Goal: Task Accomplishment & Management: Manage account settings

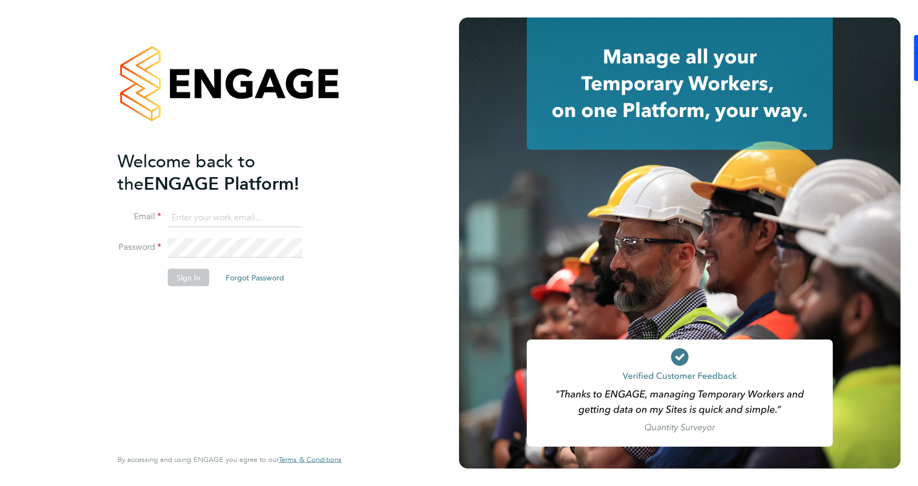
type input "[EMAIL_ADDRESS][PERSON_NAME][DOMAIN_NAME]"
click at [195, 280] on button "Sign In" at bounding box center [189, 276] width 42 height 17
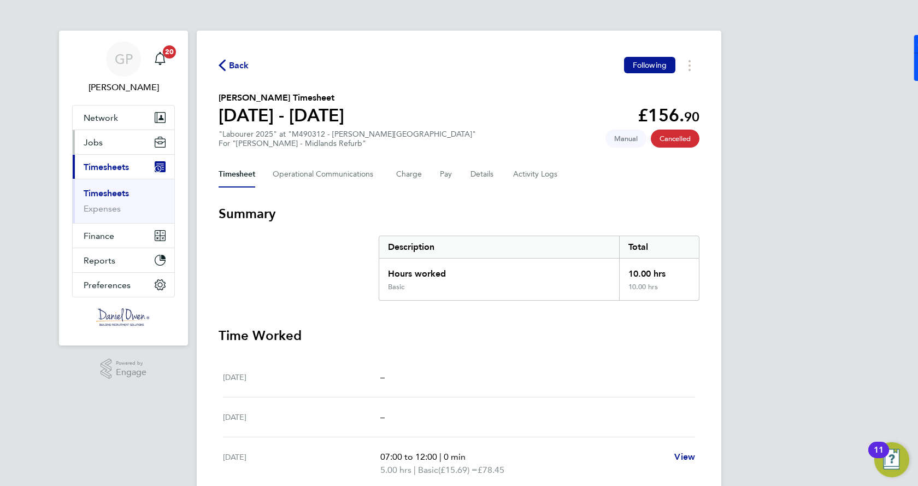
click at [98, 138] on span "Jobs" at bounding box center [93, 142] width 19 height 10
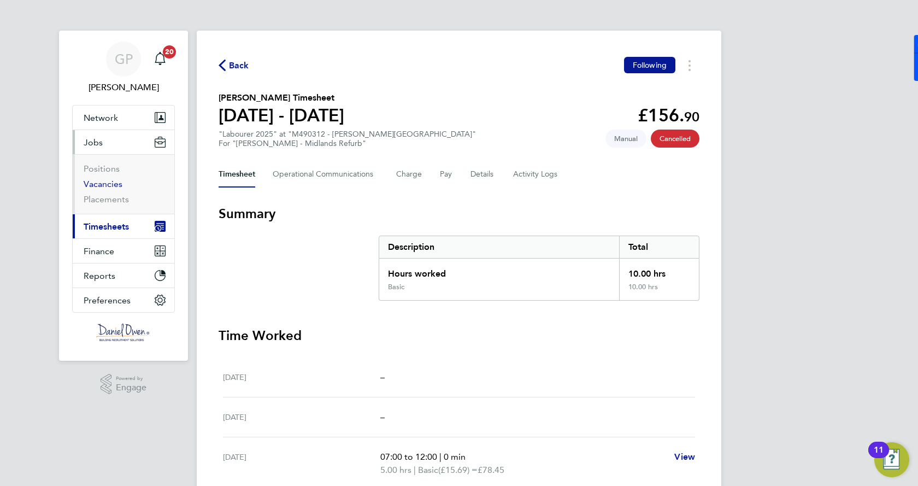
click at [102, 184] on link "Vacancies" at bounding box center [103, 184] width 39 height 10
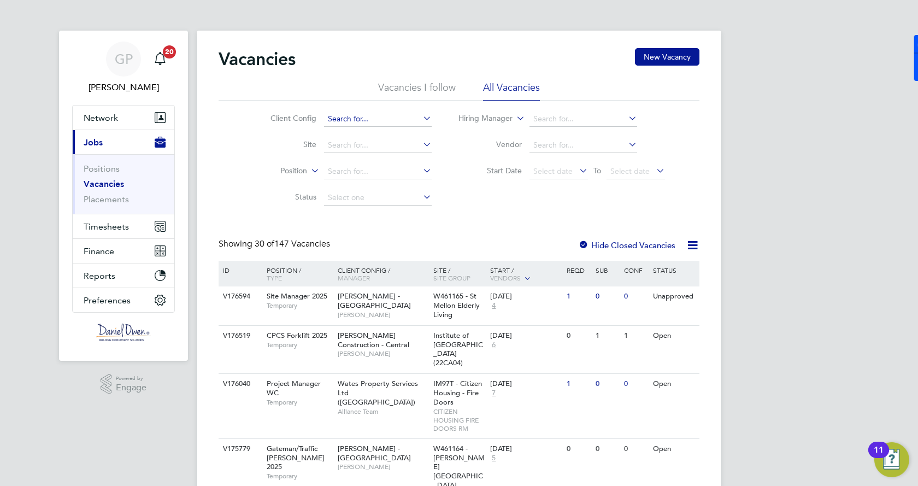
click at [379, 125] on input at bounding box center [378, 119] width 108 height 15
click at [365, 132] on li "Coun tryside Properties UK Ltd" at bounding box center [451, 134] width 257 height 15
type input "Countryside Properties UK Ltd"
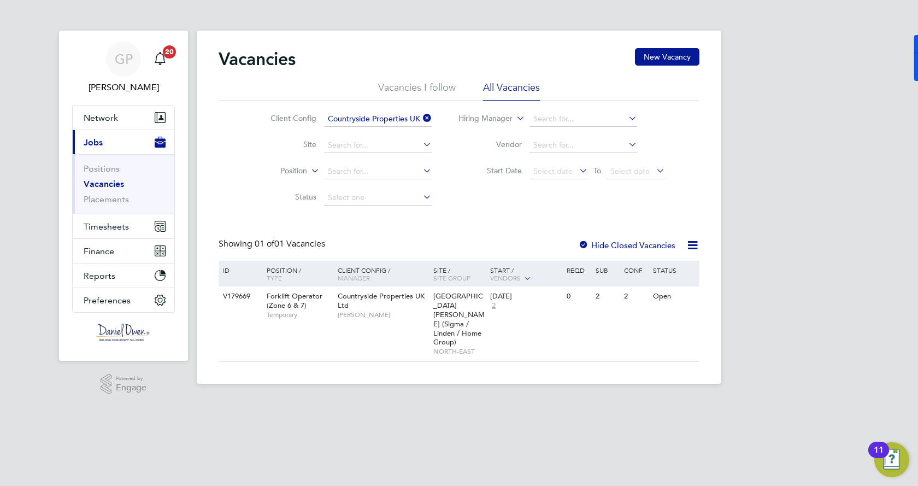
click at [421, 116] on icon at bounding box center [421, 117] width 0 height 15
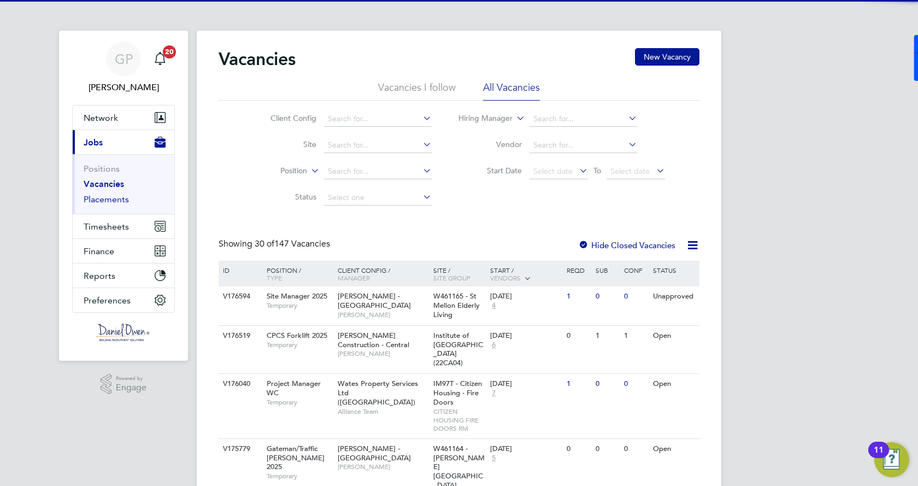
click at [102, 200] on link "Placements" at bounding box center [106, 199] width 45 height 10
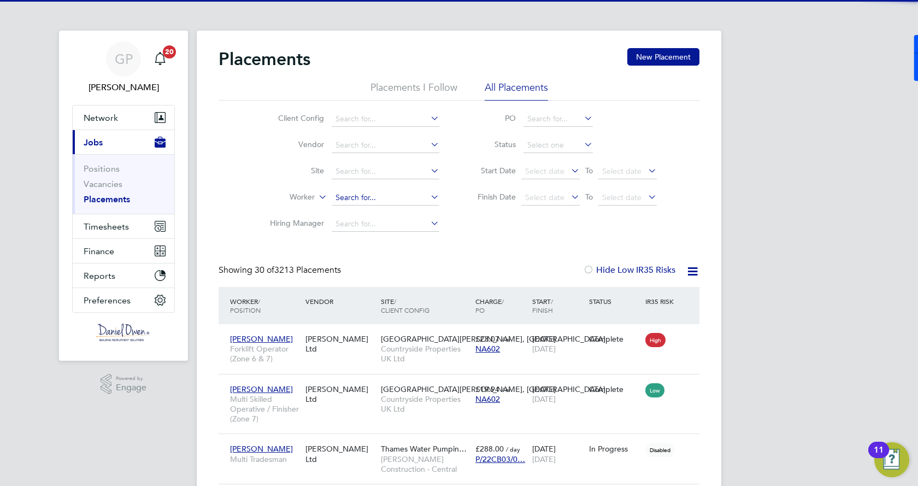
click at [358, 200] on input at bounding box center [386, 197] width 108 height 15
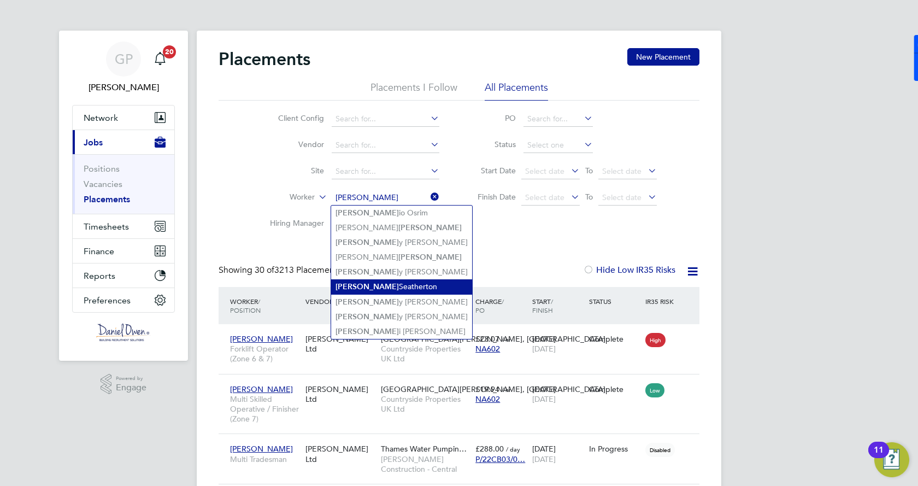
click at [413, 288] on li "Anton Seatherton" at bounding box center [401, 286] width 141 height 15
type input "[PERSON_NAME]"
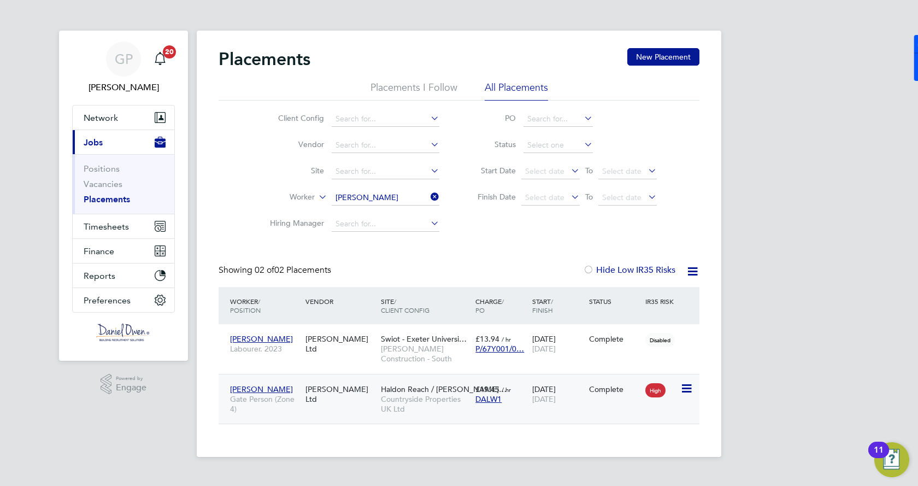
click at [558, 392] on div "26 Aug 2025 29 Aug 2025" at bounding box center [558, 394] width 57 height 31
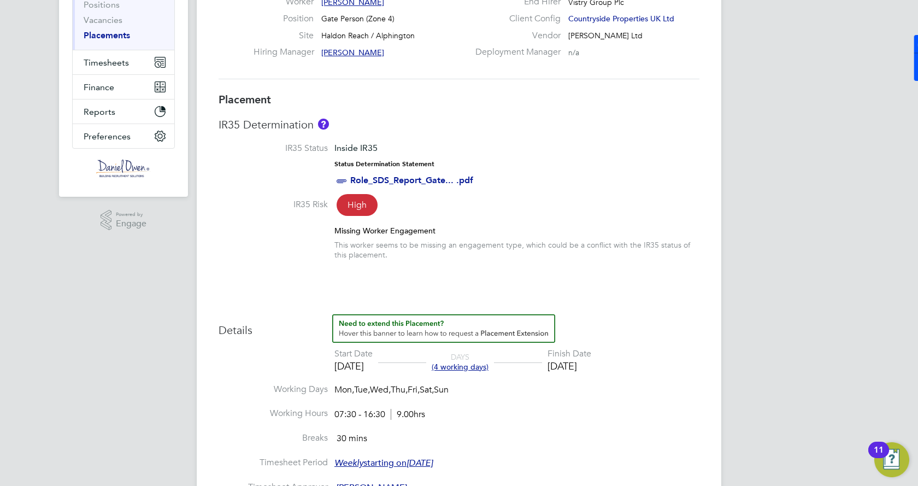
scroll to position [273, 0]
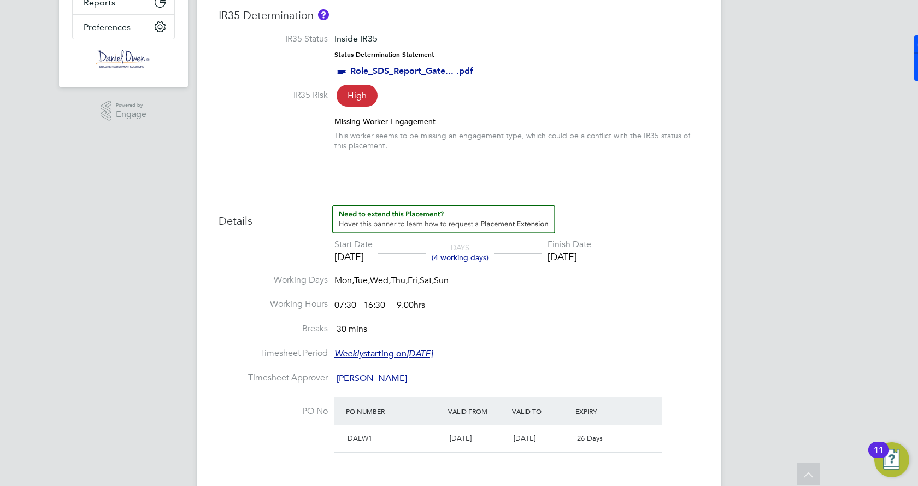
click at [591, 249] on div "Finish Date" at bounding box center [570, 244] width 44 height 11
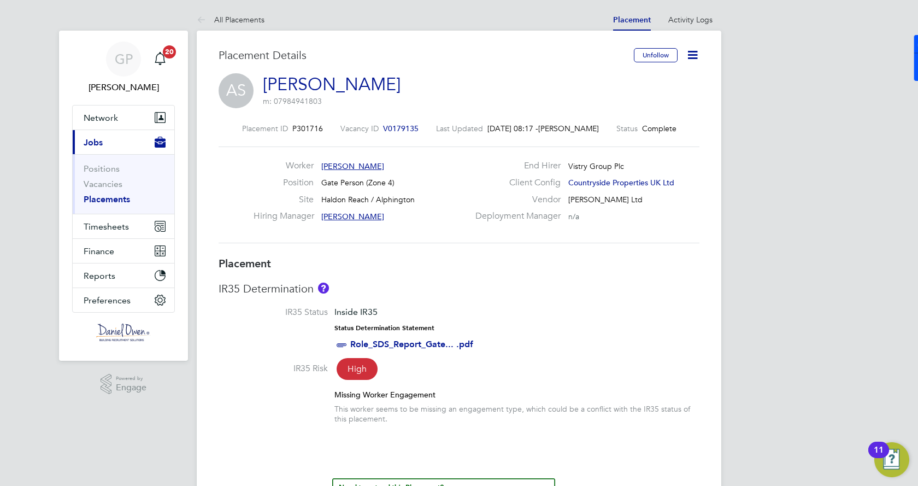
click at [696, 62] on icon at bounding box center [693, 55] width 14 height 14
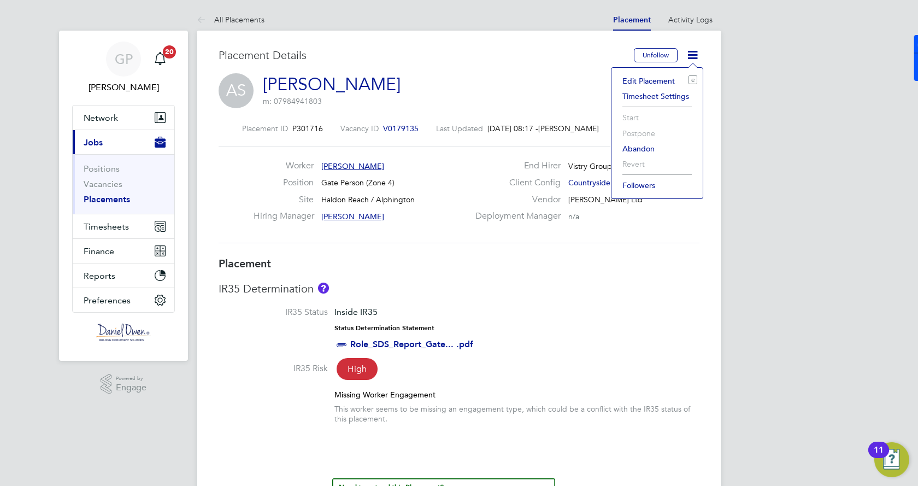
click at [651, 79] on li "Edit Placement e" at bounding box center [657, 80] width 80 height 15
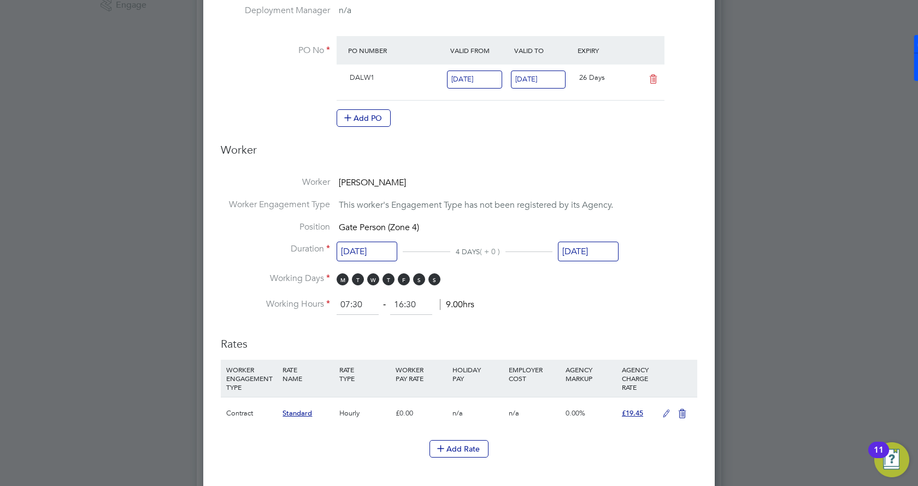
click at [589, 248] on input "[DATE]" at bounding box center [588, 252] width 61 height 20
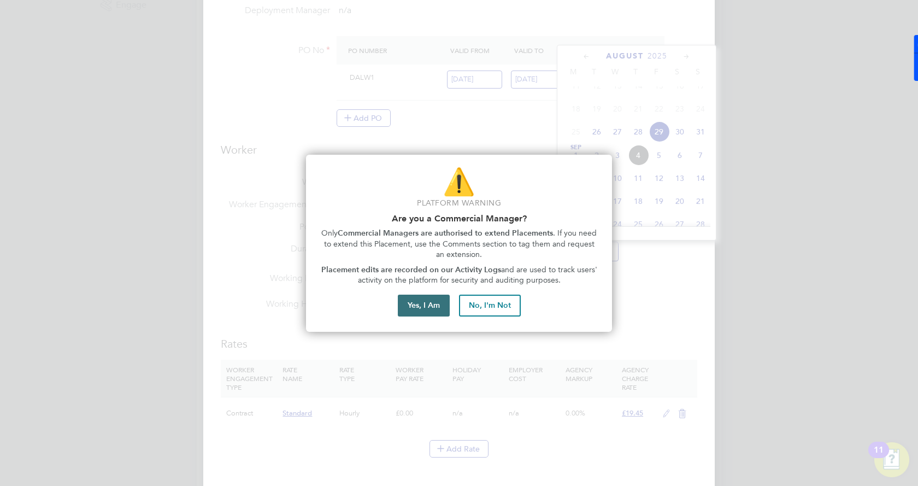
click at [439, 300] on button "Yes, I Am" at bounding box center [424, 306] width 52 height 22
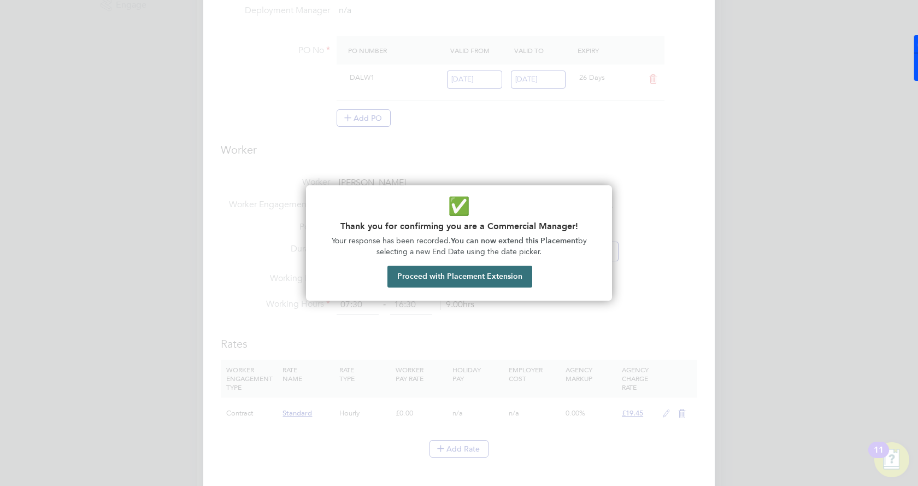
click at [467, 283] on button "Proceed with Placement Extension" at bounding box center [460, 277] width 145 height 22
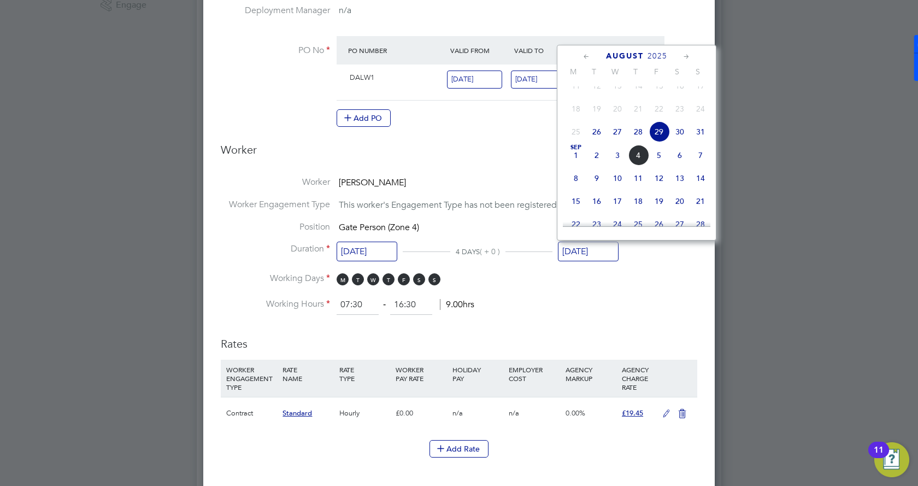
click at [664, 185] on span "12" at bounding box center [659, 178] width 21 height 21
type input "[DATE]"
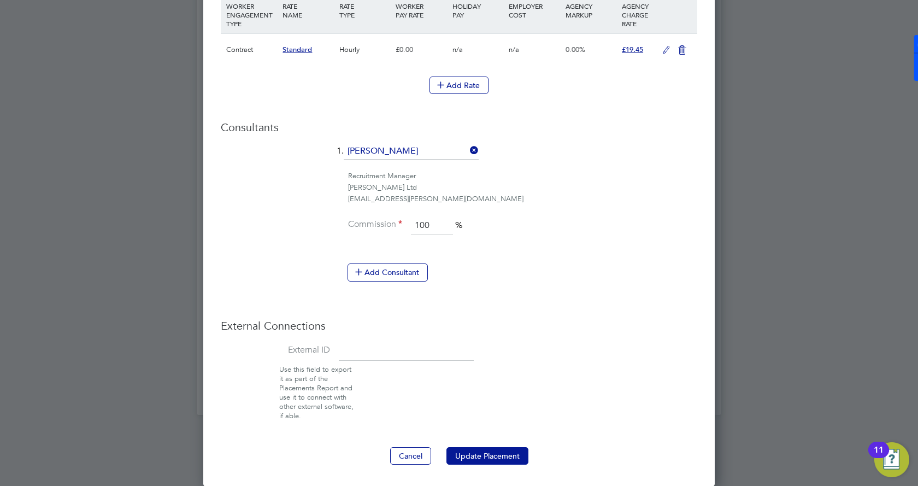
click at [499, 456] on button "Update Placement" at bounding box center [488, 455] width 82 height 17
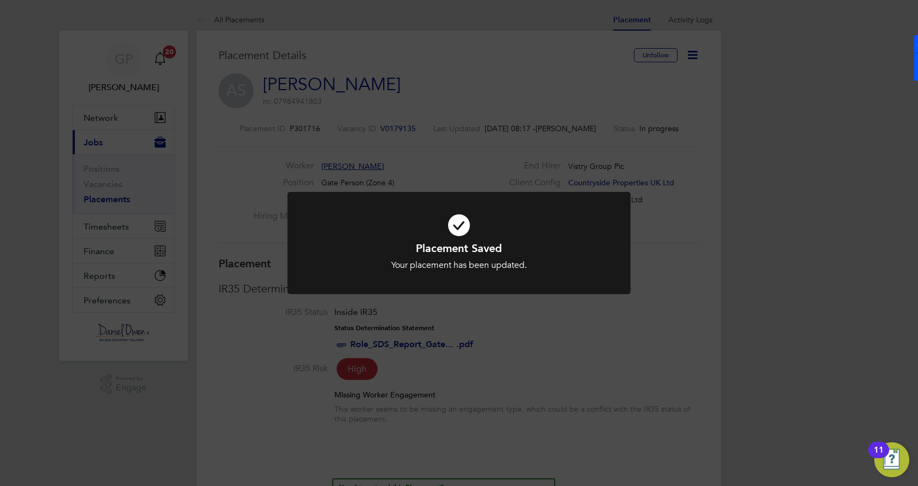
click at [503, 384] on div "Placement Saved Your placement has been updated. Cancel Okay" at bounding box center [459, 243] width 918 height 486
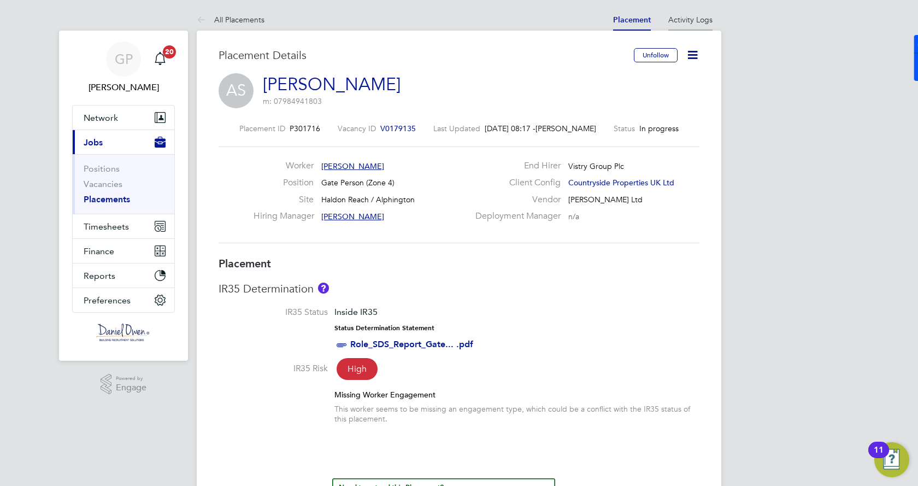
click at [697, 15] on link "Activity Logs" at bounding box center [691, 20] width 44 height 10
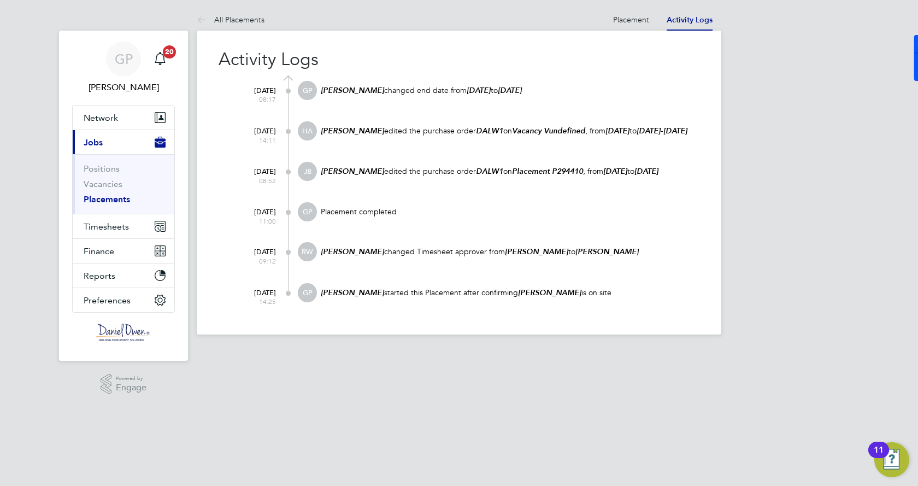
drag, startPoint x: 414, startPoint y: 144, endPoint x: 329, endPoint y: 122, distance: 88.0
click at [329, 122] on div "[PERSON_NAME] edited the purchase order DALW1 on Vacancy Vundefined , from [DAT…" at bounding box center [510, 136] width 380 height 30
click at [428, 151] on div "[PERSON_NAME] edited the purchase order DALW1 on Vacancy Vundefined , from [DAT…" at bounding box center [510, 136] width 380 height 30
click at [365, 106] on div "[PERSON_NAME] changed end date from [DATE] to [DATE]" at bounding box center [510, 96] width 380 height 30
click at [623, 14] on li "Placement" at bounding box center [631, 20] width 36 height 22
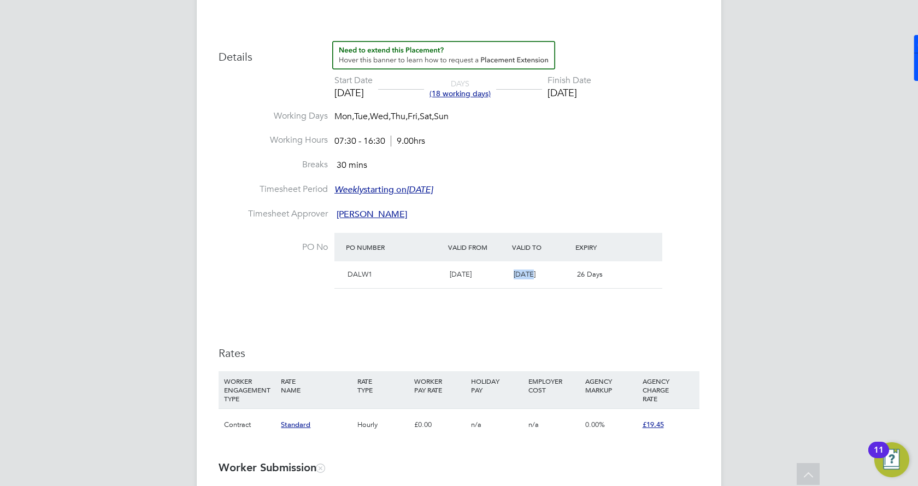
drag, startPoint x: 507, startPoint y: 275, endPoint x: 533, endPoint y: 281, distance: 26.9
click at [533, 281] on div "DALW1 [DATE] [DATE] 26 Days" at bounding box center [499, 274] width 328 height 27
click at [600, 327] on div "Details Start Date [DATE] DAYS (18 working days) Finish Date [DATE] Working Day…" at bounding box center [459, 246] width 481 height 411
